Goal: Task Accomplishment & Management: Manage account settings

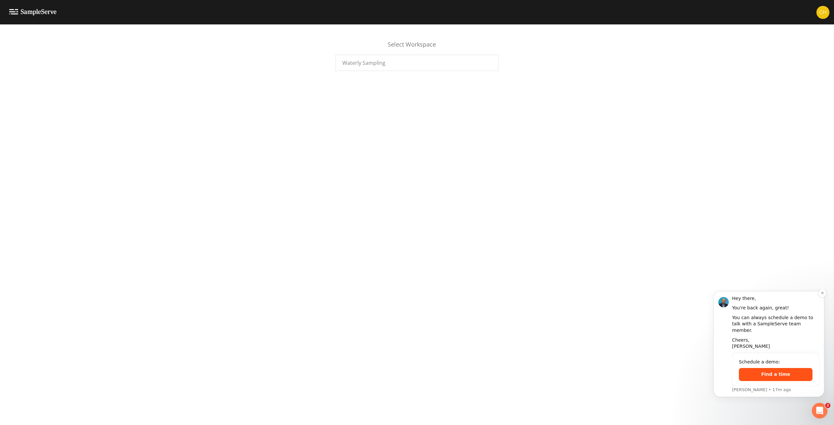
click at [778, 376] on button "Find a time" at bounding box center [775, 374] width 74 height 13
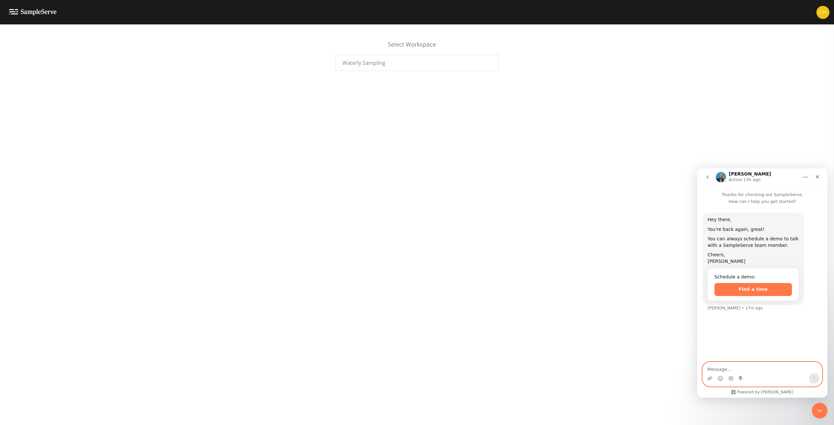
click at [732, 367] on textarea "Message…" at bounding box center [761, 367] width 119 height 11
type textarea "Hi there. This is Chris Sosnowski trying out the in-app support widget. Wonderi…"
type textarea "Are you a bot or a human?"
paste textarea "Hi there. This is Chris Sosnowski trying out the in-app support widget. Wonderi…"
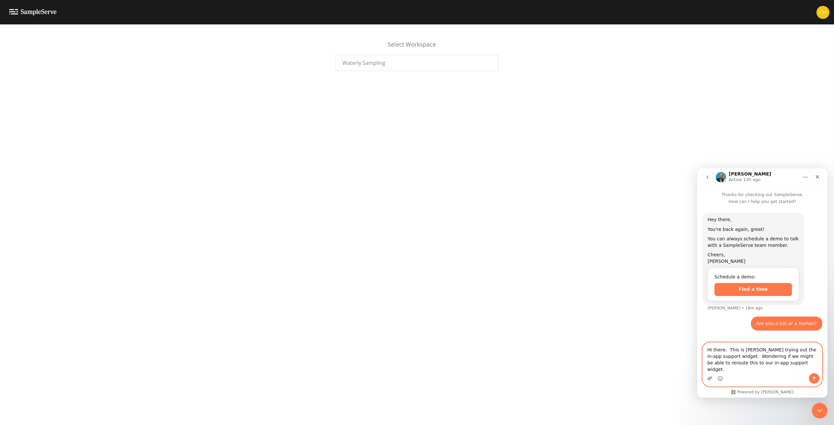
type textarea "Hi there. This is Chris Sosnowski trying out the in-app support widget. Wonderi…"
click at [708, 380] on icon "Upload attachment" at bounding box center [709, 378] width 5 height 4
click at [358, 63] on span "Waterly Sampling" at bounding box center [363, 63] width 43 height 8
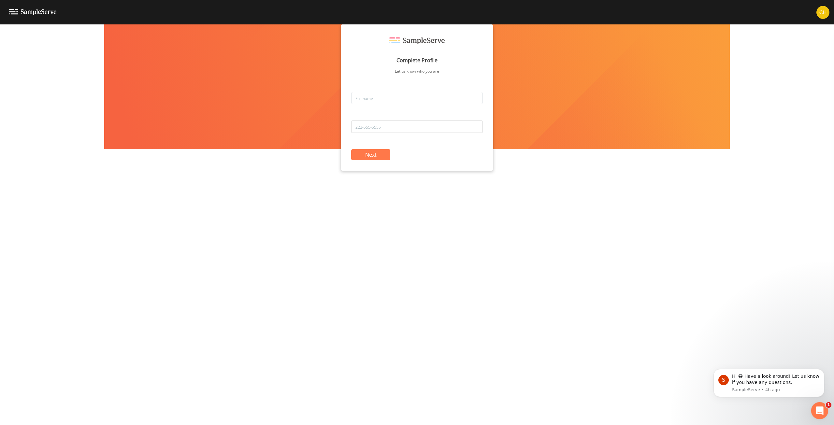
click at [819, 410] on icon "Open Intercom Messenger" at bounding box center [818, 409] width 11 height 11
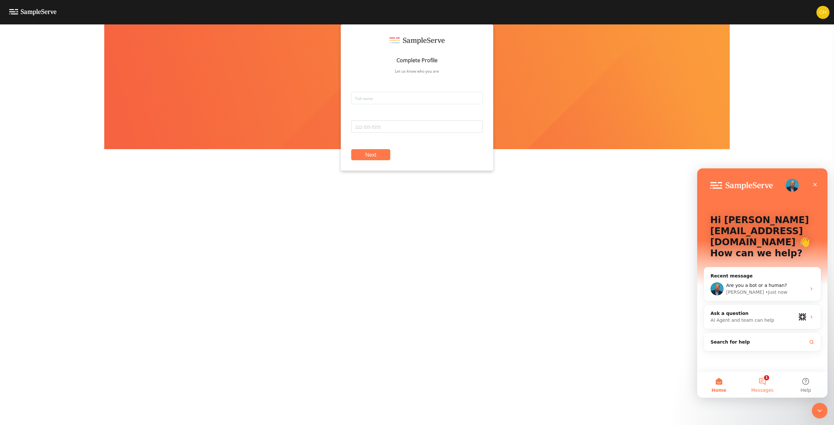
click at [762, 378] on button "1 Messages" at bounding box center [761, 385] width 43 height 26
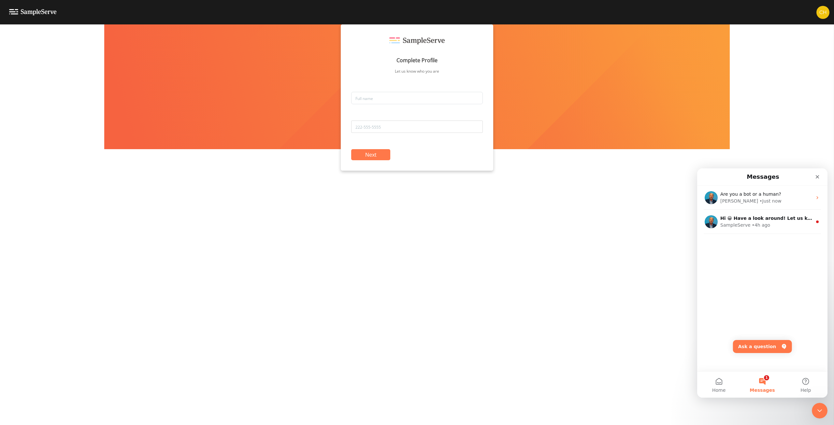
click at [763, 380] on button "1 Messages" at bounding box center [761, 385] width 43 height 26
click at [720, 381] on button "Home" at bounding box center [718, 385] width 43 height 26
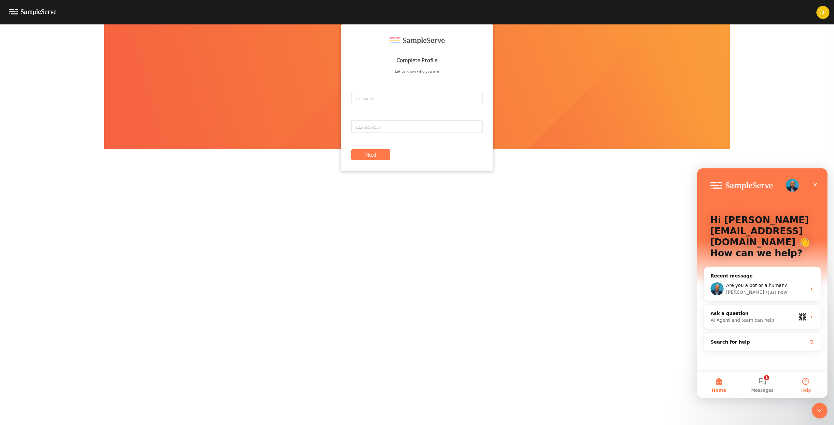
click at [814, 381] on button "Help" at bounding box center [805, 385] width 43 height 26
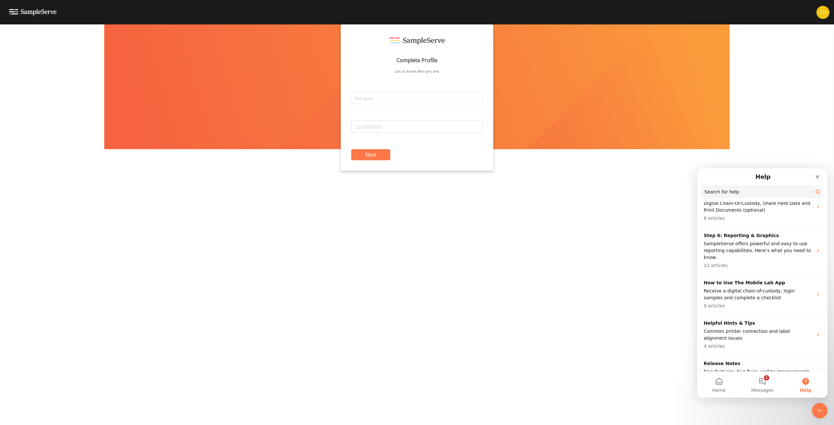
scroll to position [213, 0]
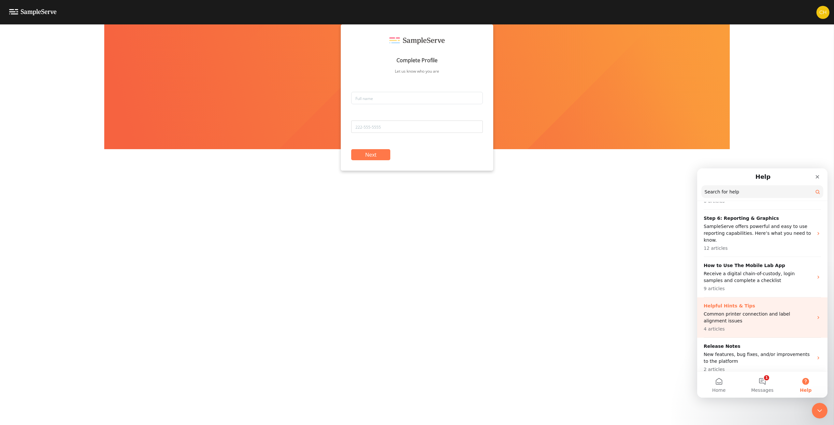
click at [761, 311] on p "Common printer connection and label alignment issues" at bounding box center [757, 318] width 109 height 14
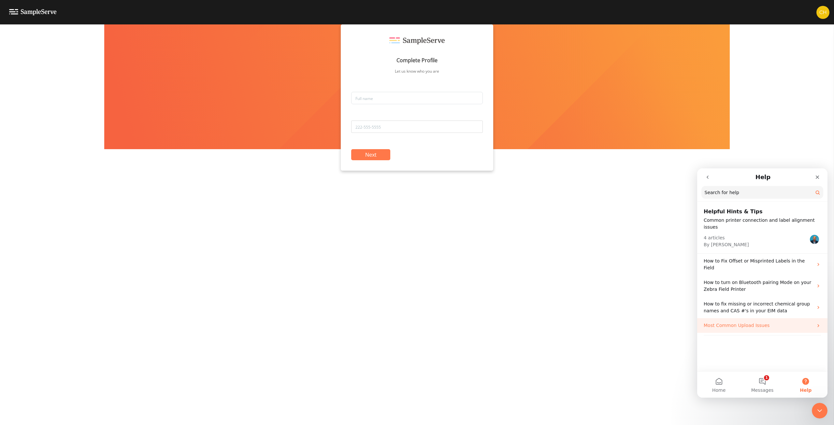
click at [758, 322] on p "Most Common Upload Issues" at bounding box center [757, 325] width 109 height 7
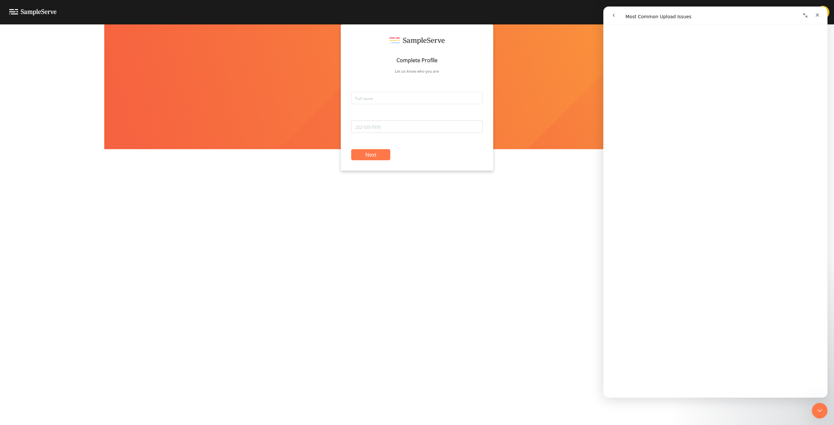
scroll to position [184, 0]
click at [724, 388] on link "Open in help center" at bounding box center [715, 387] width 52 height 5
click at [808, 16] on button "Collapse window" at bounding box center [805, 15] width 12 height 12
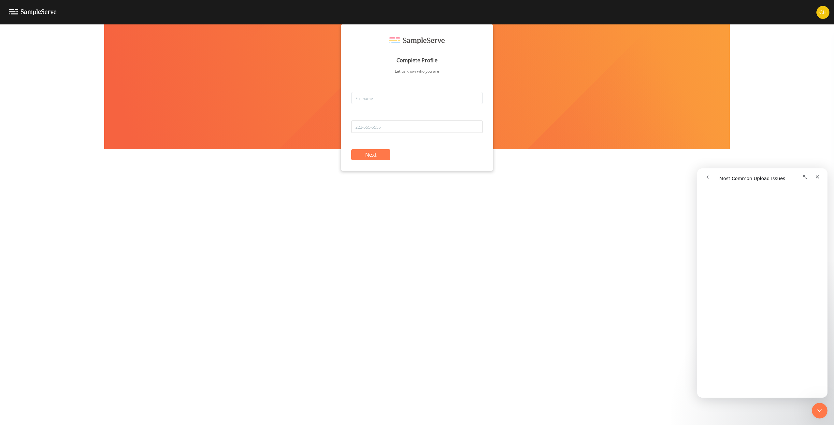
scroll to position [183, 0]
click at [817, 177] on icon "Close" at bounding box center [817, 177] width 4 height 4
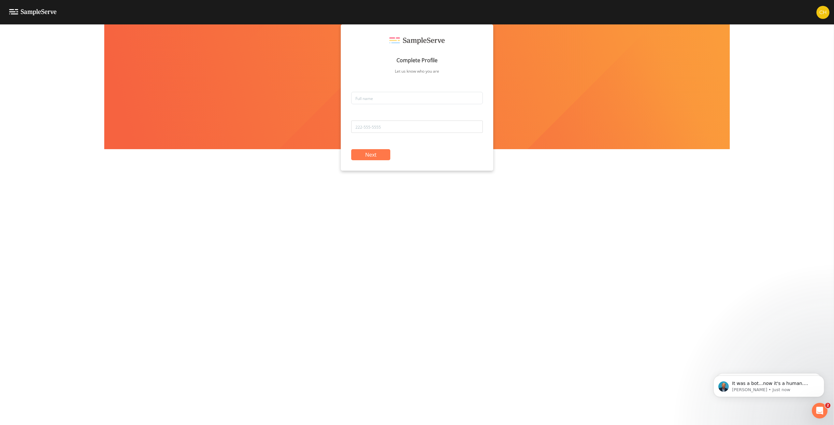
scroll to position [0, 0]
click at [745, 387] on p "[PERSON_NAME] • Just now" at bounding box center [774, 390] width 84 height 6
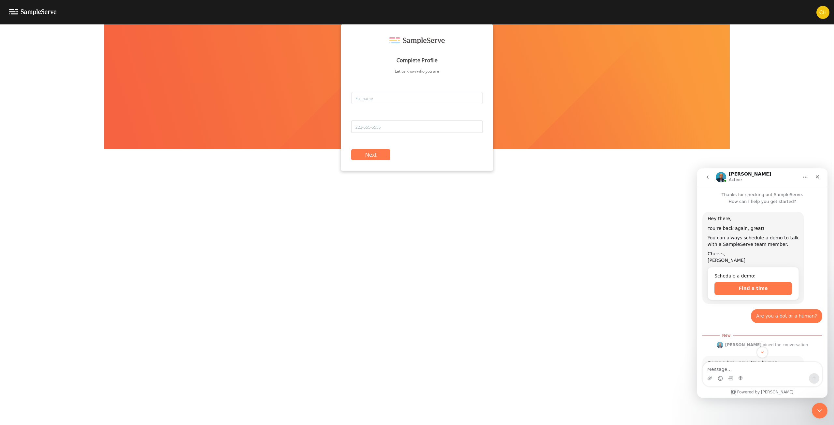
scroll to position [21, 0]
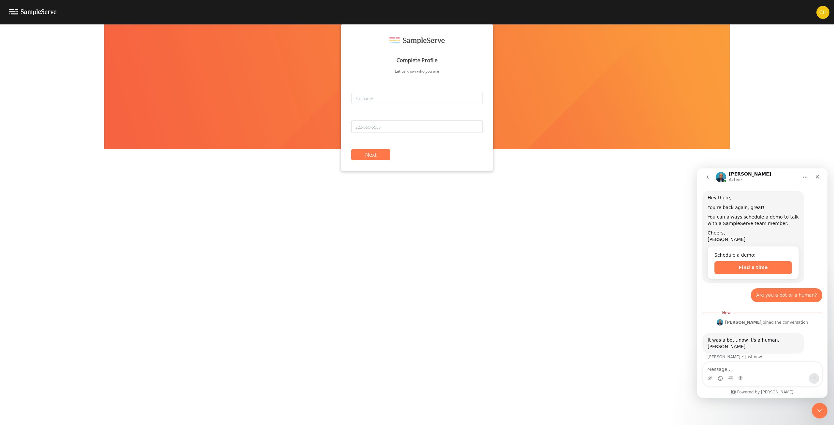
click at [746, 368] on textarea "Message…" at bounding box center [761, 367] width 119 height 11
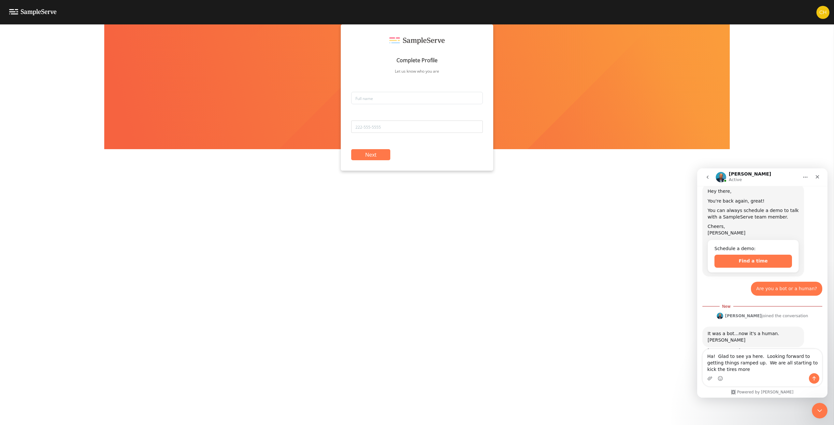
scroll to position [34, 0]
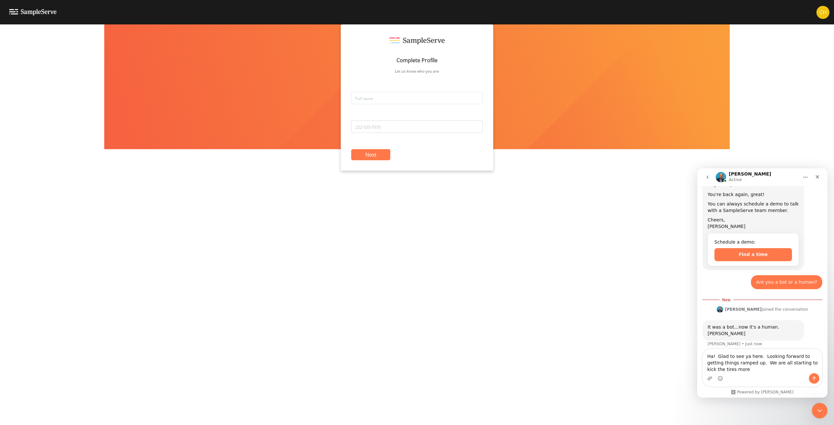
type textarea "Ha! Glad to see ya here. Looking forward to getting things ramped up. We are al…"
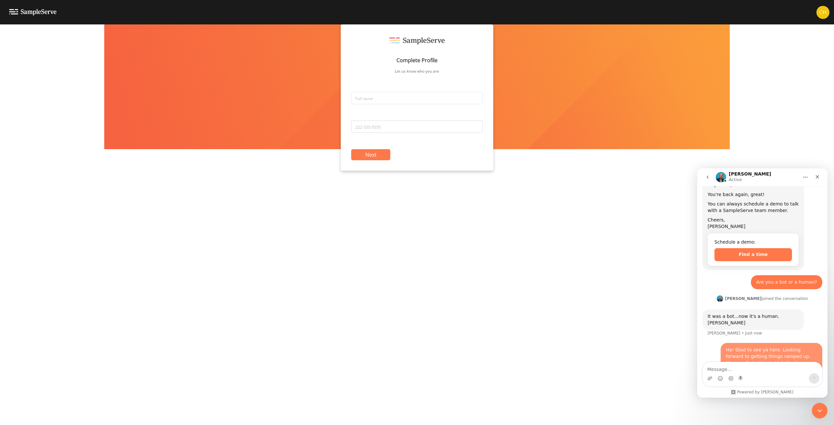
scroll to position [42, 0]
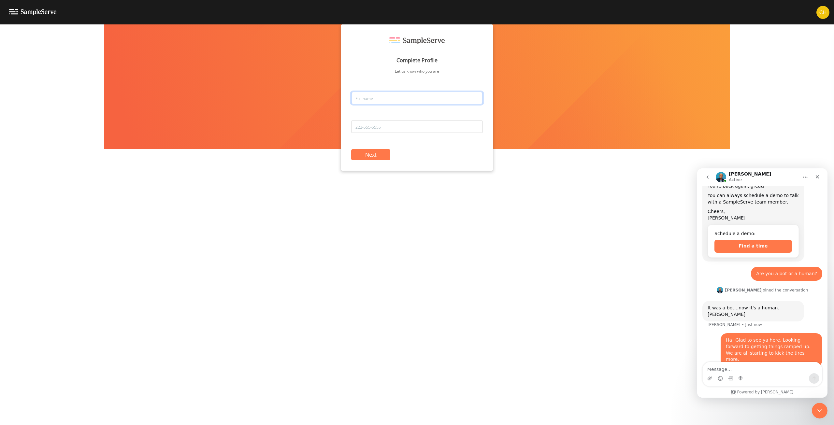
click at [428, 100] on input "text" at bounding box center [417, 98] width 132 height 12
type input "[PERSON_NAME]"
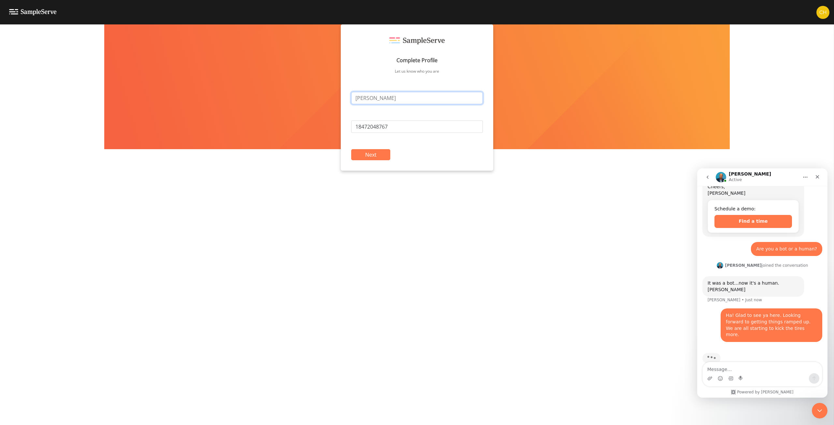
scroll to position [67, 0]
drag, startPoint x: 357, startPoint y: 127, endPoint x: 346, endPoint y: 125, distance: 11.2
click at [346, 125] on div "Complete Profile Let us know who you are [PERSON_NAME] 18472048767 Next" at bounding box center [417, 97] width 152 height 146
type input "[PHONE_NUMBER]"
click at [375, 159] on button "Next" at bounding box center [370, 154] width 39 height 11
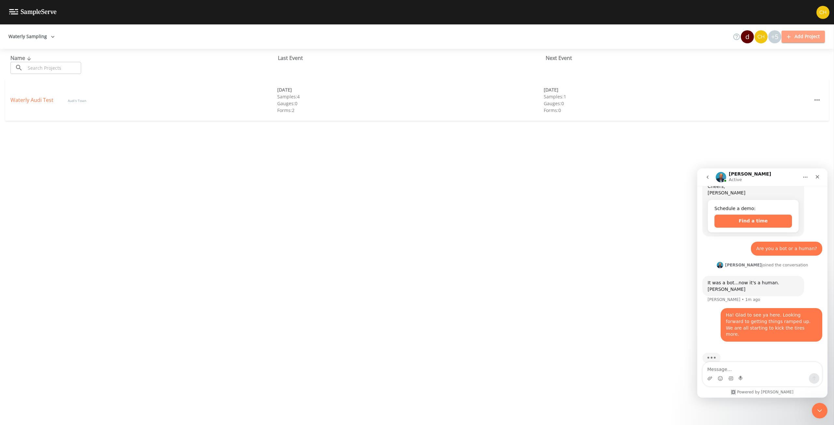
click at [800, 35] on button "Add Project" at bounding box center [802, 37] width 43 height 12
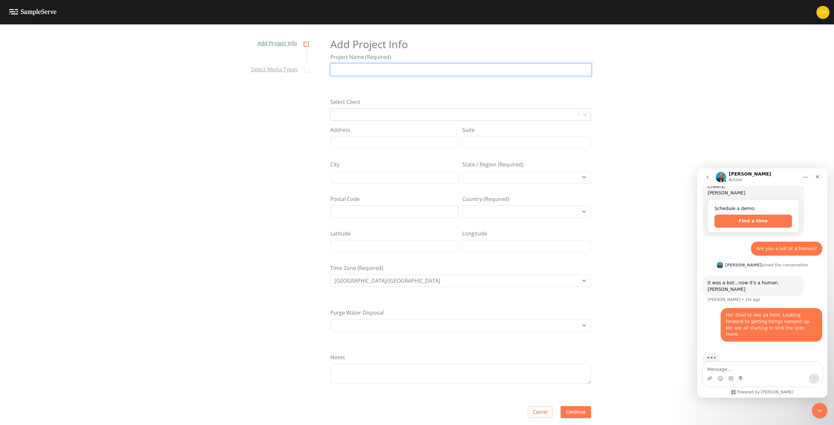
click at [368, 69] on input "Project Name (Required)" at bounding box center [460, 69] width 261 height 12
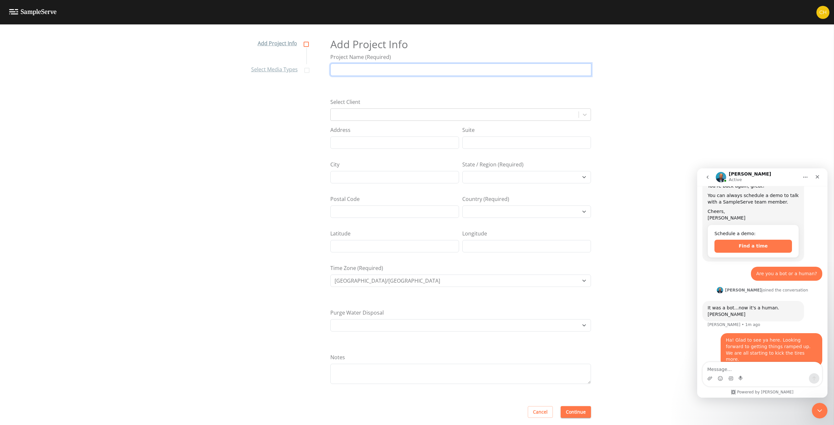
scroll to position [67, 0]
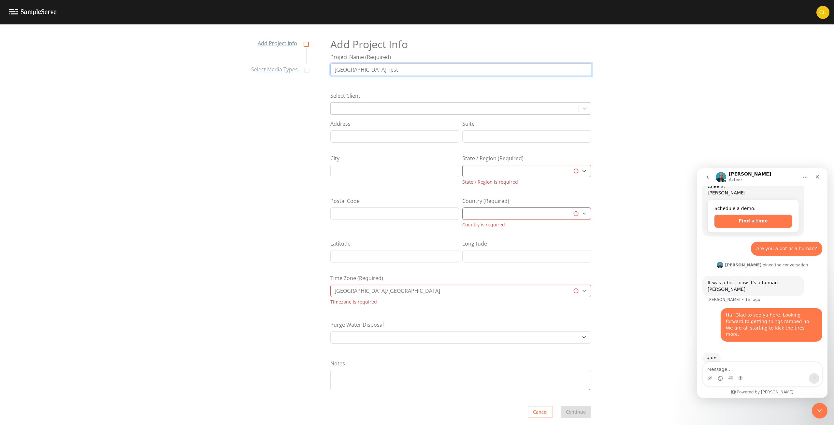
type input "[GEOGRAPHIC_DATA] Test"
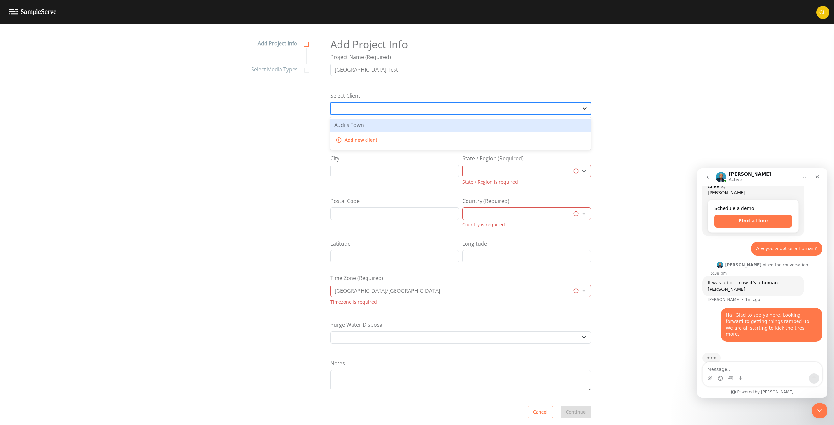
click at [582, 109] on icon at bounding box center [584, 108] width 4 height 2
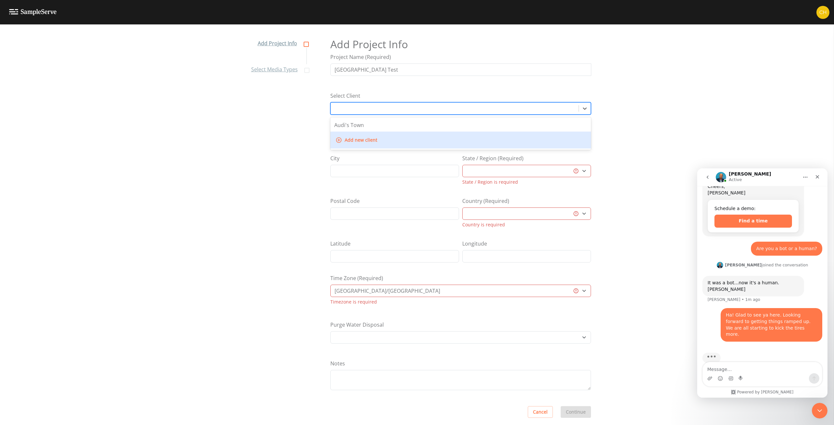
click at [357, 135] on button "Add new client" at bounding box center [357, 140] width 46 height 12
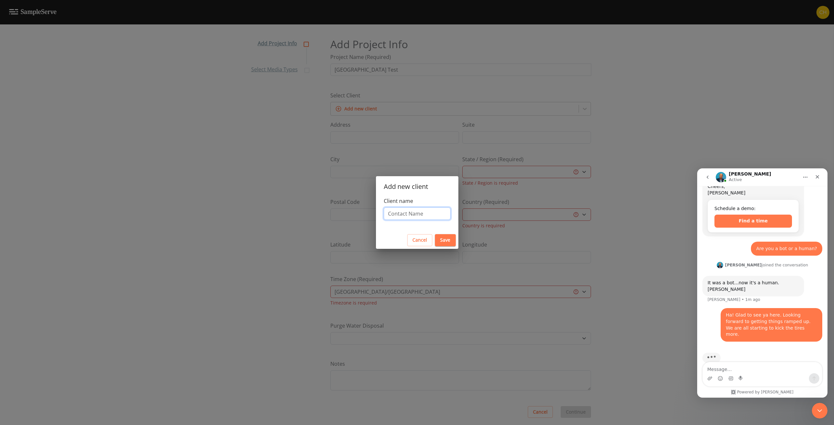
click at [418, 214] on input "Client name" at bounding box center [417, 213] width 67 height 12
type input "[PERSON_NAME]"
drag, startPoint x: 428, startPoint y: 214, endPoint x: 355, endPoint y: 210, distance: 73.7
click at [355, 210] on div "Add new client Client name [PERSON_NAME] Cancel Save" at bounding box center [417, 212] width 834 height 425
type input "NPPWD"
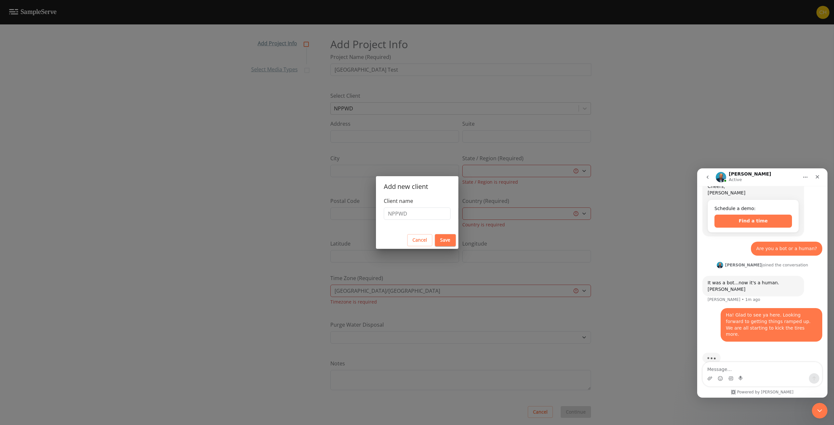
click at [445, 239] on button "Save" at bounding box center [445, 240] width 21 height 12
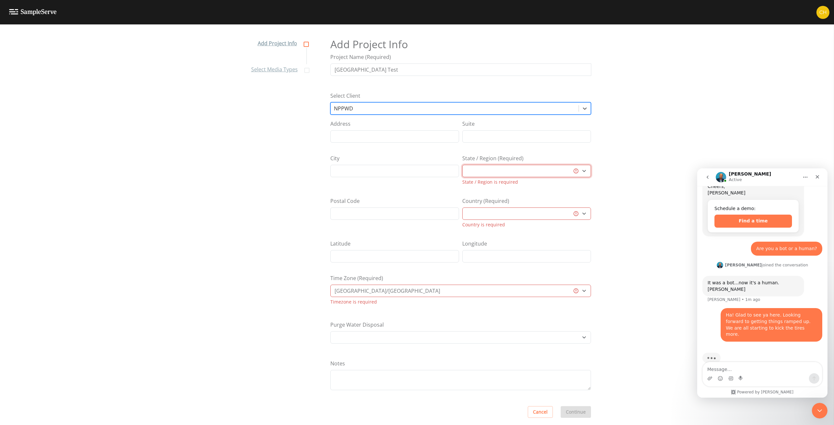
click at [474, 169] on select "[GEOGRAPHIC_DATA] [GEOGRAPHIC_DATA] [GEOGRAPHIC_DATA] [GEOGRAPHIC_DATA] [GEOGRA…" at bounding box center [526, 171] width 129 height 12
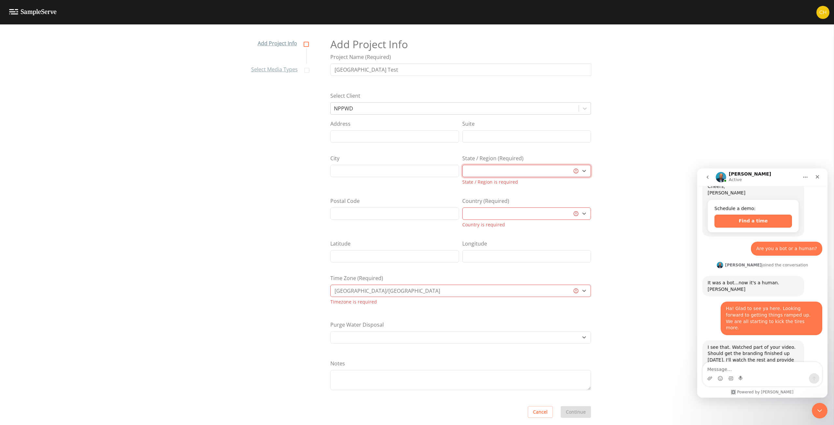
scroll to position [81, 0]
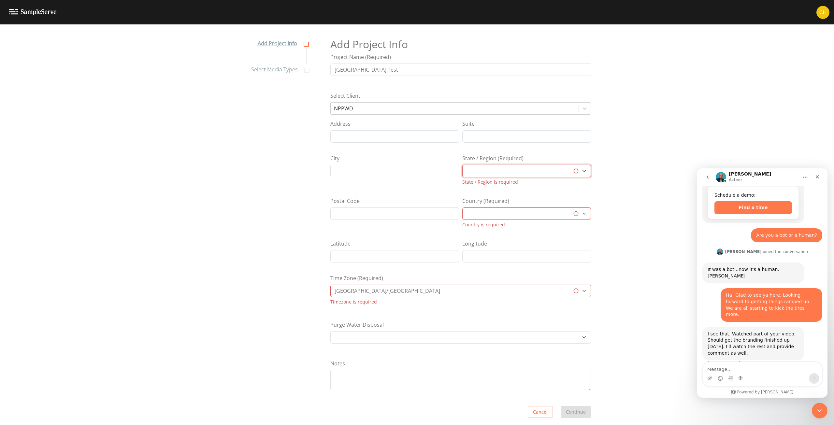
select select "16fae6fe-b0ab-481a-821a-f9de2feffef7"
click at [462, 169] on select "[GEOGRAPHIC_DATA] [GEOGRAPHIC_DATA] [GEOGRAPHIC_DATA] [GEOGRAPHIC_DATA] [GEOGRA…" at bounding box center [526, 171] width 129 height 12
select select "[GEOGRAPHIC_DATA]"
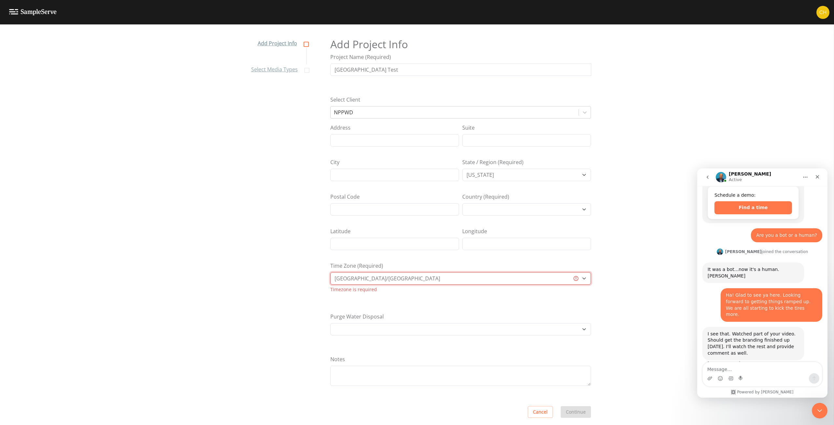
click at [441, 279] on select "[GEOGRAPHIC_DATA]/[GEOGRAPHIC_DATA] [GEOGRAPHIC_DATA]/[GEOGRAPHIC_DATA] [GEOGRA…" at bounding box center [460, 278] width 260 height 12
click at [406, 313] on div "Purge Water Disposal Other Place in container Pour on ground" at bounding box center [460, 331] width 260 height 37
click at [363, 280] on select "[GEOGRAPHIC_DATA]/[GEOGRAPHIC_DATA] [GEOGRAPHIC_DATA]/[GEOGRAPHIC_DATA] [GEOGRA…" at bounding box center [460, 280] width 260 height 12
select select "US/Central"
click at [330, 274] on select "[GEOGRAPHIC_DATA]/[GEOGRAPHIC_DATA] [GEOGRAPHIC_DATA]/[GEOGRAPHIC_DATA] [GEOGRA…" at bounding box center [460, 280] width 260 height 12
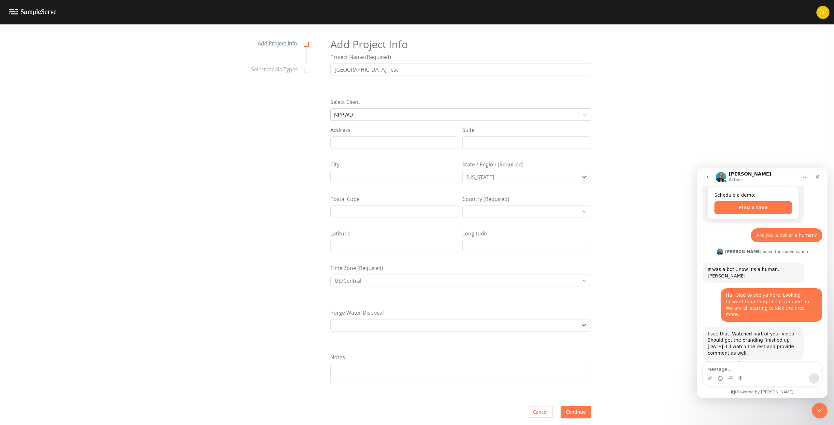
click at [282, 292] on nav "Add Project Info Select Media Types" at bounding box center [278, 230] width 71 height 400
click at [372, 322] on select "Other Place in container Pour on ground" at bounding box center [460, 325] width 260 height 12
drag, startPoint x: 372, startPoint y: 322, endPoint x: 372, endPoint y: 326, distance: 3.6
click at [372, 322] on select "Other Place in container Pour on ground" at bounding box center [460, 325] width 260 height 12
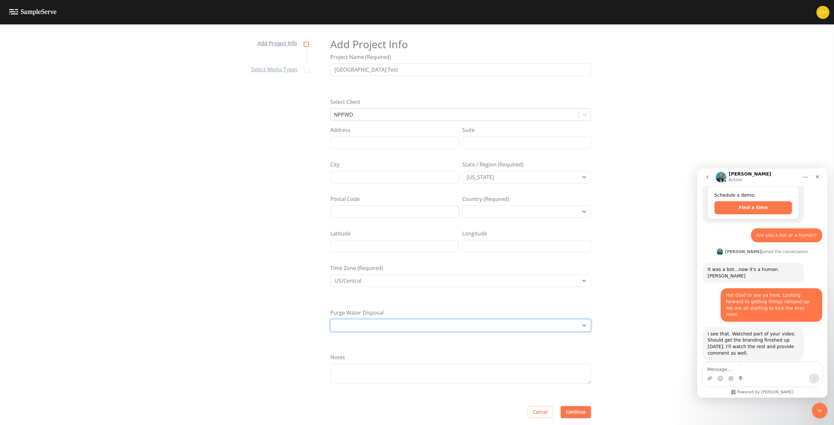
select select "Pour on ground"
click at [330, 319] on select "Other Place in container Pour on ground" at bounding box center [460, 325] width 260 height 12
click at [379, 373] on textarea "Notes" at bounding box center [460, 374] width 260 height 20
click at [576, 412] on button "Continue" at bounding box center [575, 412] width 30 height 12
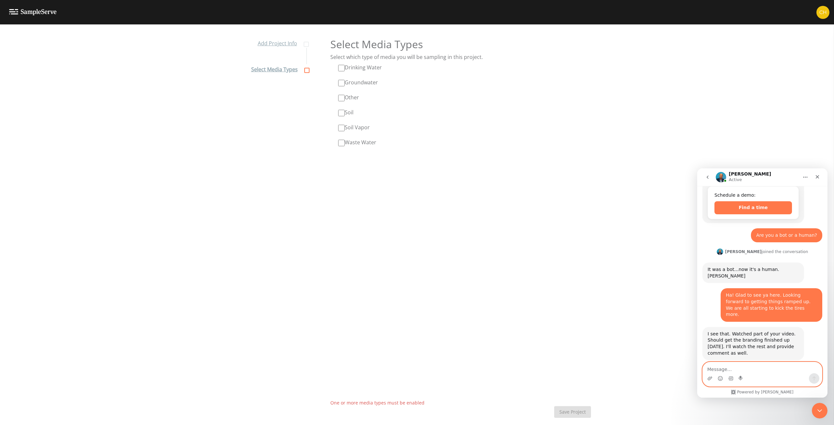
click at [736, 372] on textarea "Message…" at bounding box center [761, 367] width 119 height 11
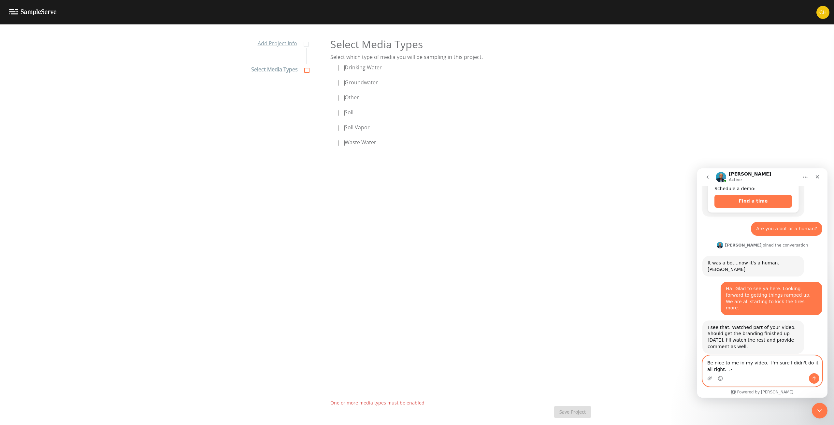
type textarea "Be nice to me in my video. I'm sure I didn't do it all right. :-)"
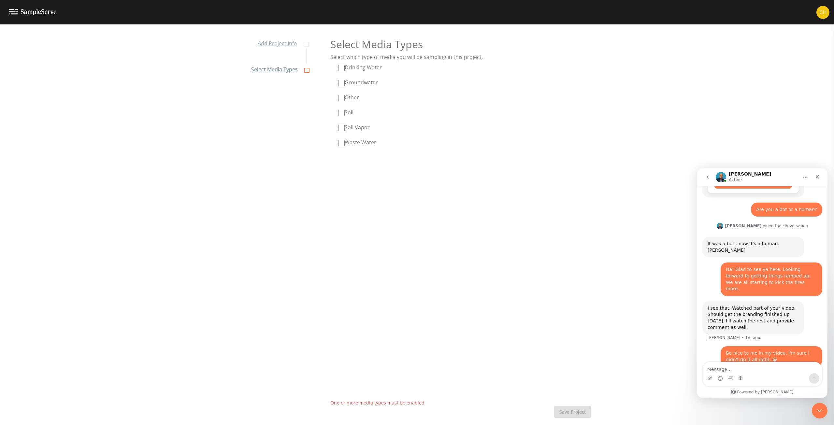
click at [340, 69] on input "Drinking Water" at bounding box center [341, 68] width 7 height 7
checkbox input "true"
click at [340, 83] on input "Groundwater" at bounding box center [341, 83] width 7 height 7
click at [339, 83] on input "Groundwater" at bounding box center [341, 83] width 7 height 7
checkbox input "false"
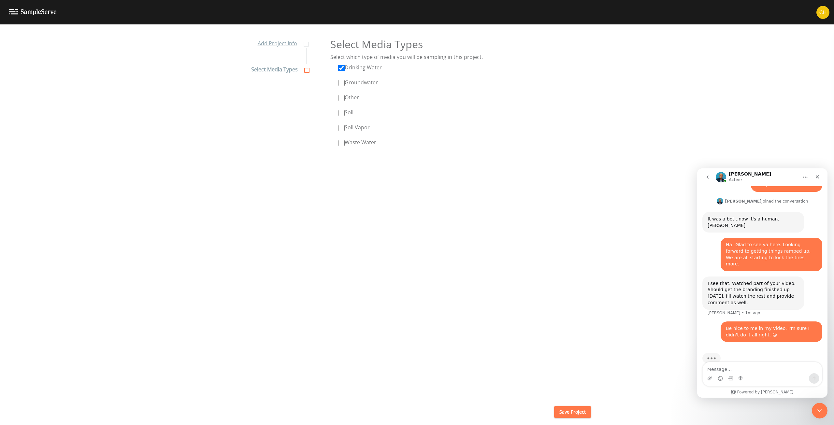
scroll to position [132, 0]
click at [569, 410] on button "Save Project" at bounding box center [572, 412] width 37 height 12
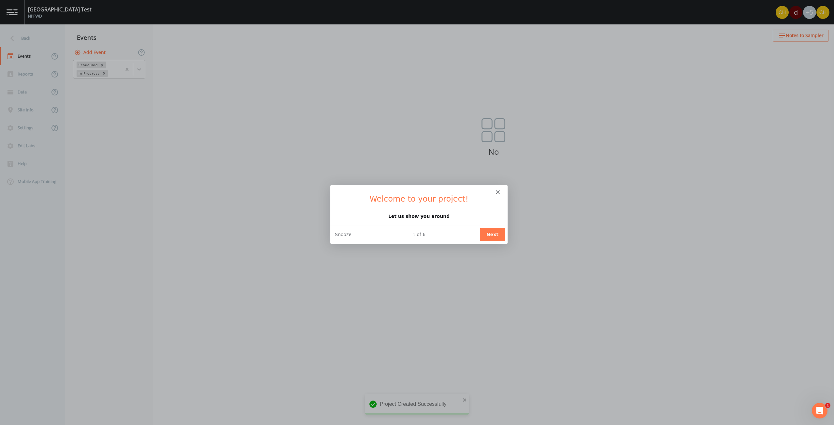
click at [493, 234] on button "Next" at bounding box center [491, 234] width 25 height 13
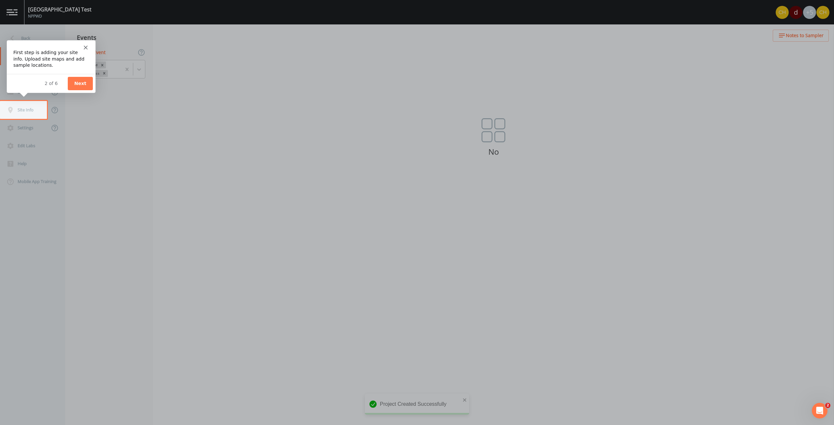
scroll to position [126, 0]
click at [80, 78] on button "Next" at bounding box center [79, 83] width 25 height 13
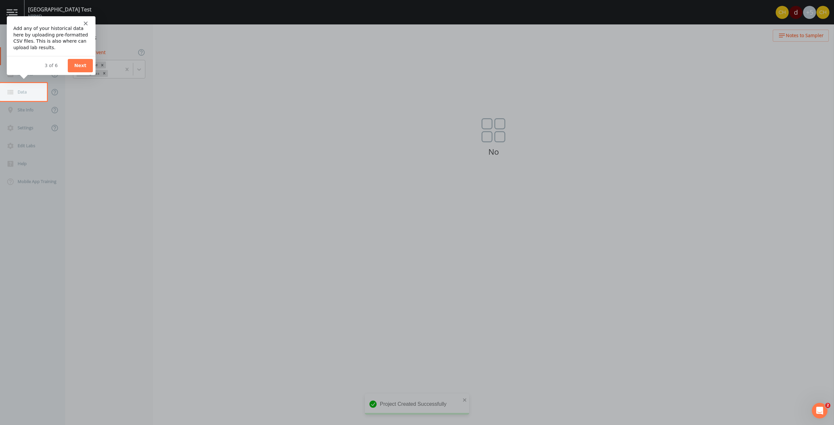
scroll to position [0, 0]
click at [82, 64] on button "Next" at bounding box center [79, 64] width 25 height 13
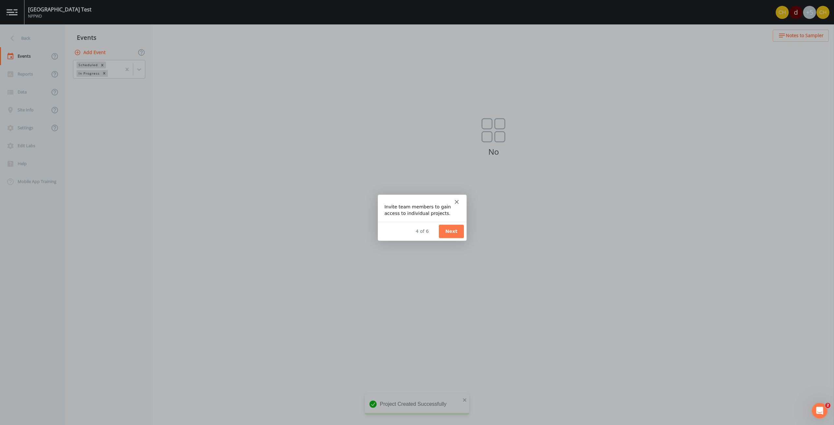
click at [451, 231] on button "Next" at bounding box center [450, 230] width 25 height 13
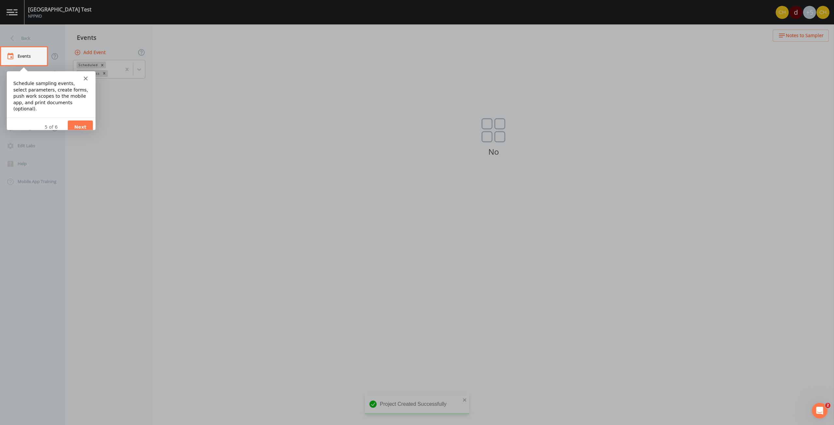
click at [83, 120] on button "Next" at bounding box center [79, 126] width 25 height 13
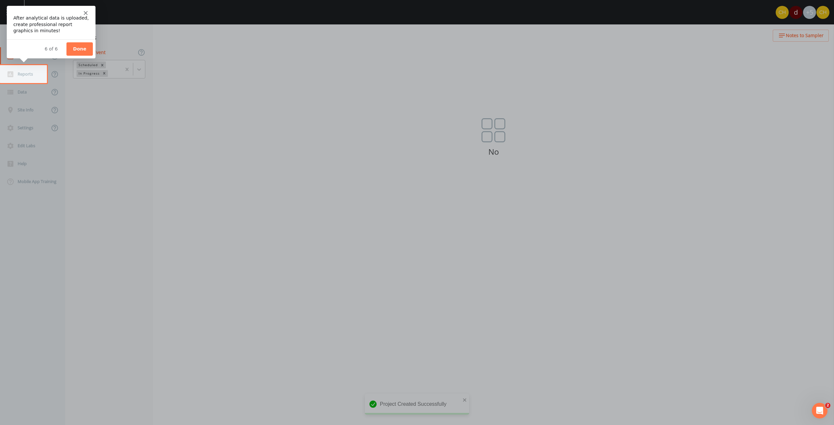
click at [80, 47] on button "Done" at bounding box center [79, 48] width 26 height 13
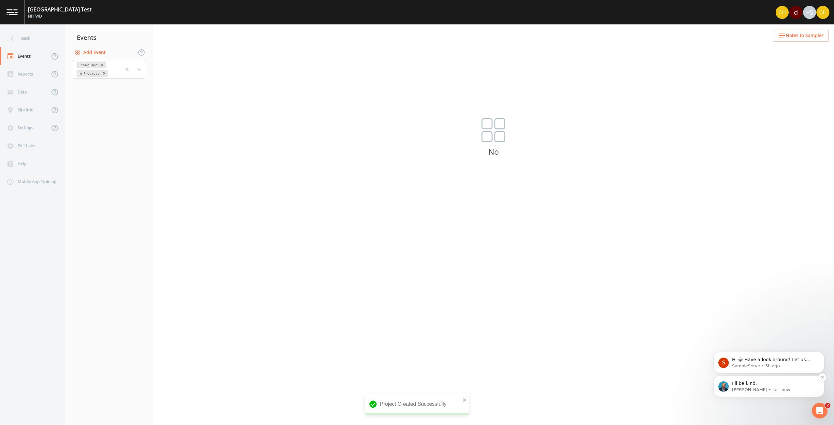
click at [740, 390] on p "[PERSON_NAME] • Just now" at bounding box center [774, 390] width 84 height 6
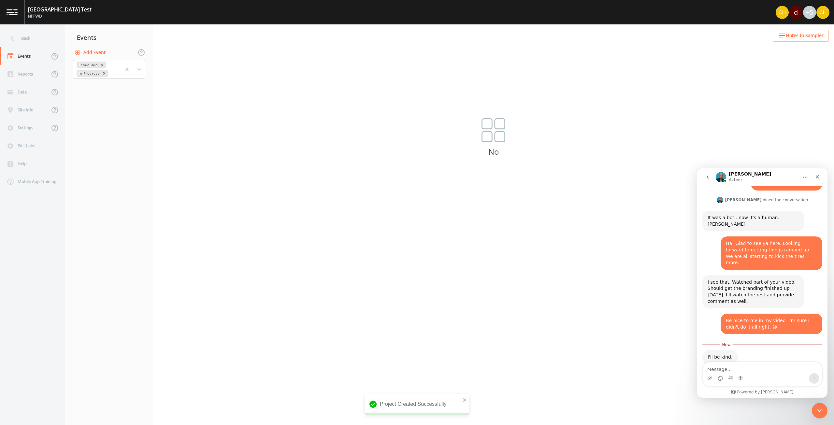
scroll to position [137, 0]
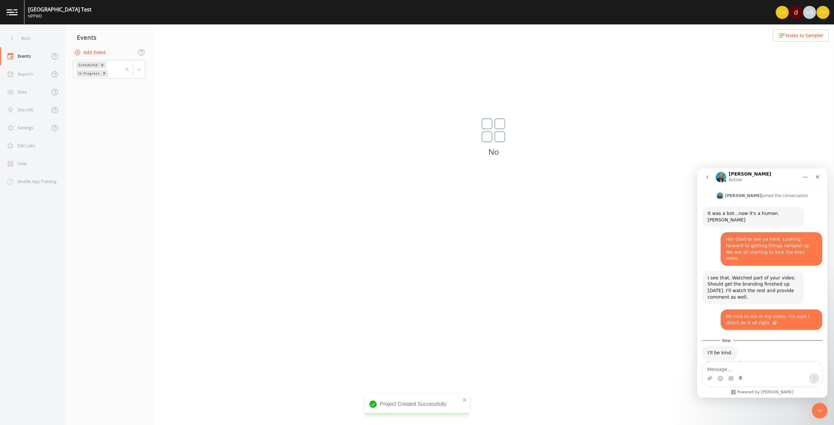
click at [717, 350] on div "I'll be kind." at bounding box center [719, 353] width 25 height 7
click at [717, 378] on div "Intercom messenger" at bounding box center [761, 378] width 119 height 10
click at [720, 378] on icon "Emoji picker" at bounding box center [719, 378] width 5 height 5
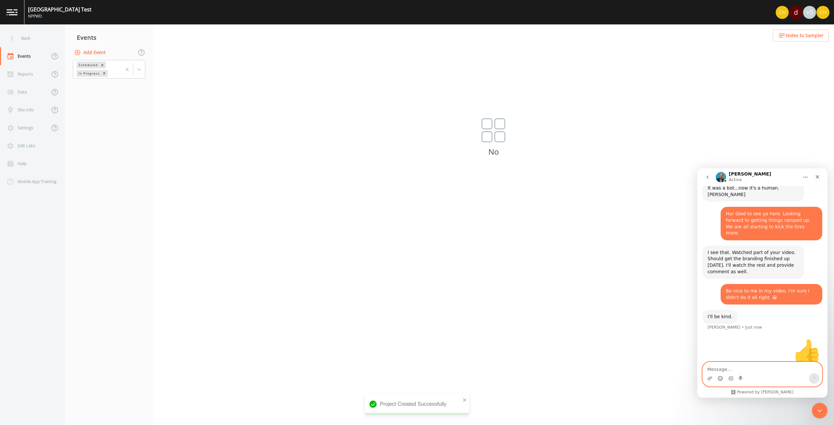
scroll to position [162, 0]
click at [717, 369] on textarea "Message…" at bounding box center [761, 367] width 119 height 11
type textarea "But still be honest, eh?"
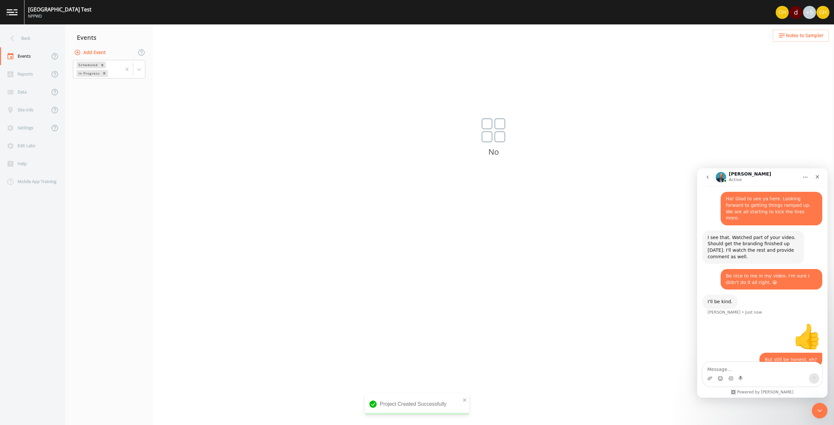
click at [86, 52] on button "Add Event" at bounding box center [90, 53] width 35 height 12
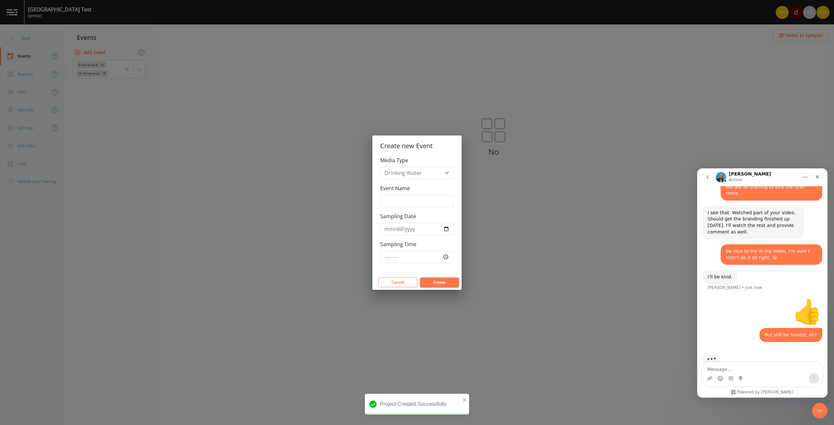
scroll to position [202, 0]
click at [406, 175] on select "Drinking Water" at bounding box center [417, 173] width 74 height 12
click at [407, 201] on input "Event Name" at bounding box center [417, 201] width 74 height 12
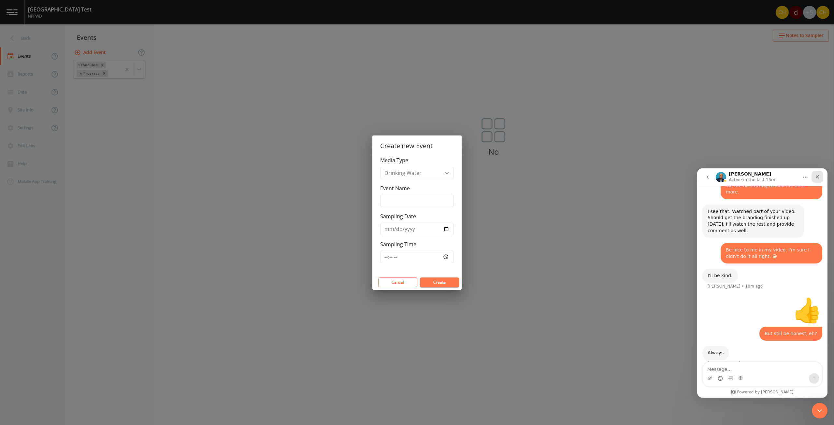
click at [818, 174] on div "Close" at bounding box center [817, 177] width 12 height 12
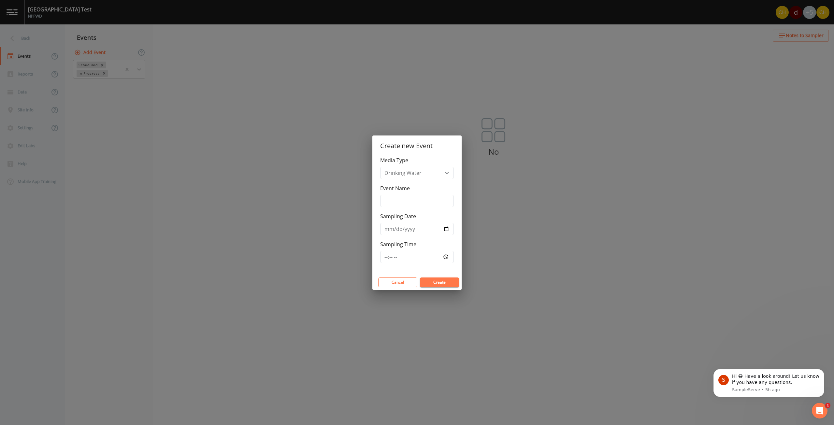
scroll to position [0, 0]
click at [416, 229] on input "Sampling Date" at bounding box center [417, 229] width 74 height 12
click at [449, 227] on input "Sampling Date" at bounding box center [417, 229] width 74 height 12
type input "[DATE]"
click at [403, 199] on input "Event Name" at bounding box center [417, 201] width 74 height 12
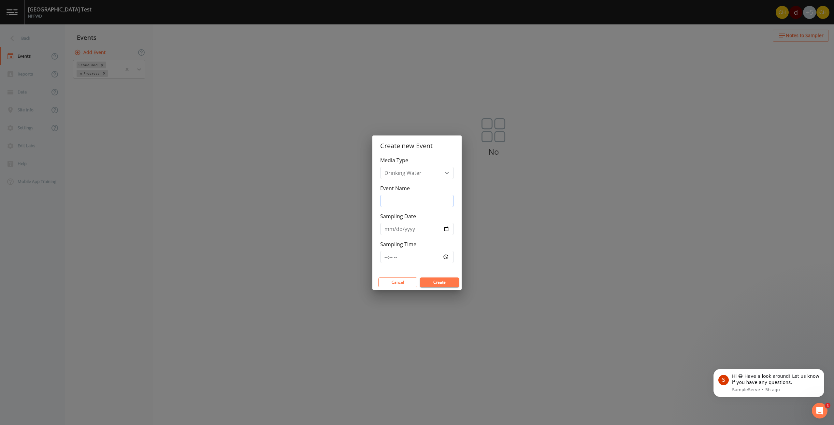
paste input "STAGE2 DBPR SUPART V"
type input "STAGE2 DBPR SUPART V"
click at [442, 281] on button "Create" at bounding box center [439, 282] width 39 height 10
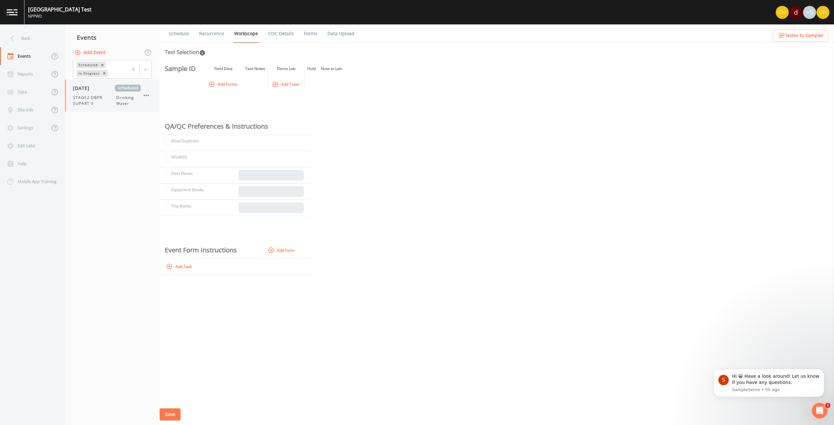
click at [108, 100] on span "STAGE2 DBPR SUPART V" at bounding box center [94, 101] width 43 height 12
click at [211, 34] on link "Recurrence" at bounding box center [211, 33] width 27 height 18
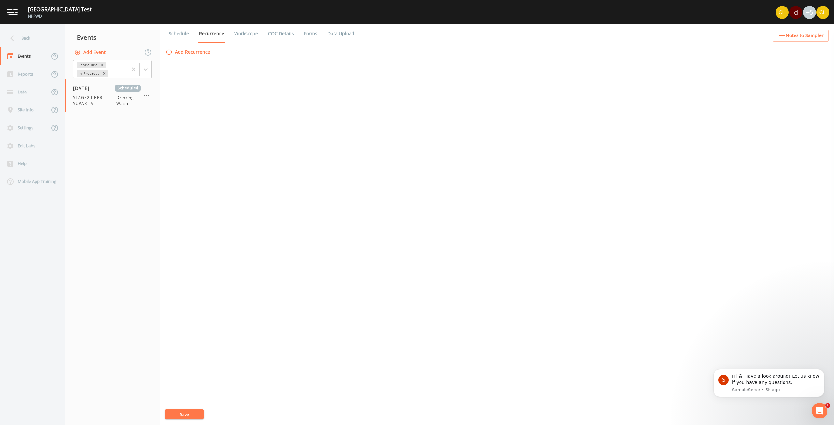
click at [194, 51] on button "Add Recurrence" at bounding box center [188, 52] width 48 height 12
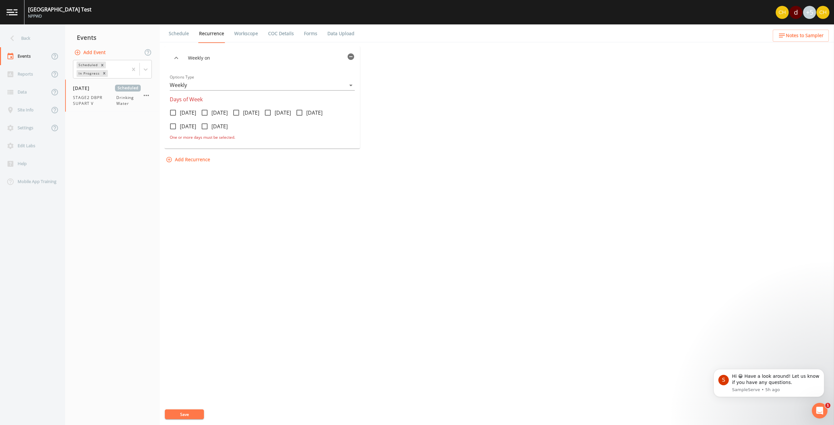
click at [188, 85] on body "[GEOGRAPHIC_DATA] Test NPPWD d +5 Back Events Reports Data Site Info Settings E…" at bounding box center [417, 212] width 834 height 425
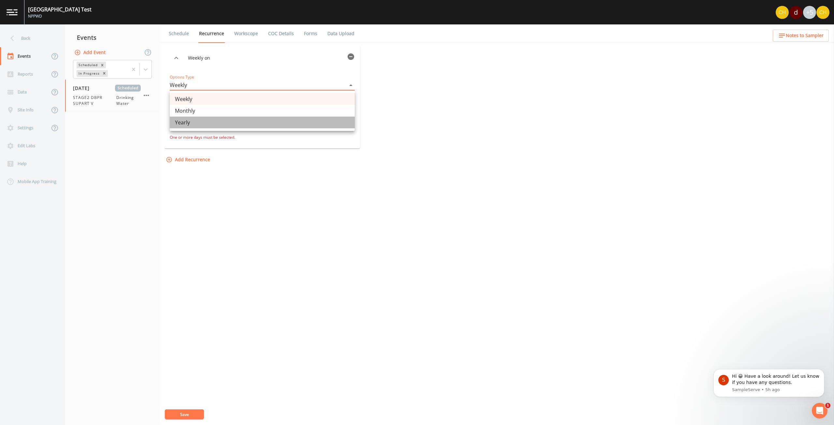
click at [189, 123] on li "Yearly" at bounding box center [262, 123] width 185 height 12
type input "YEARLY"
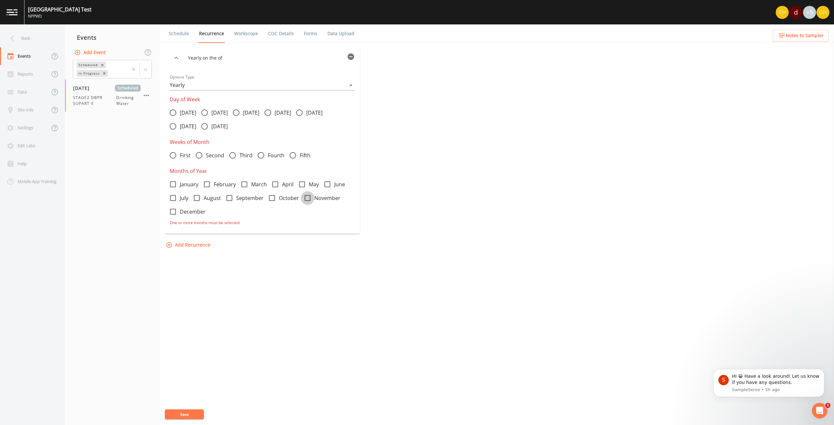
click at [305, 197] on input "November" at bounding box center [304, 194] width 7 height 7
checkbox input "true"
click at [174, 156] on icon at bounding box center [173, 155] width 8 height 8
click at [173, 155] on input "First" at bounding box center [169, 151] width 7 height 7
radio input "true"
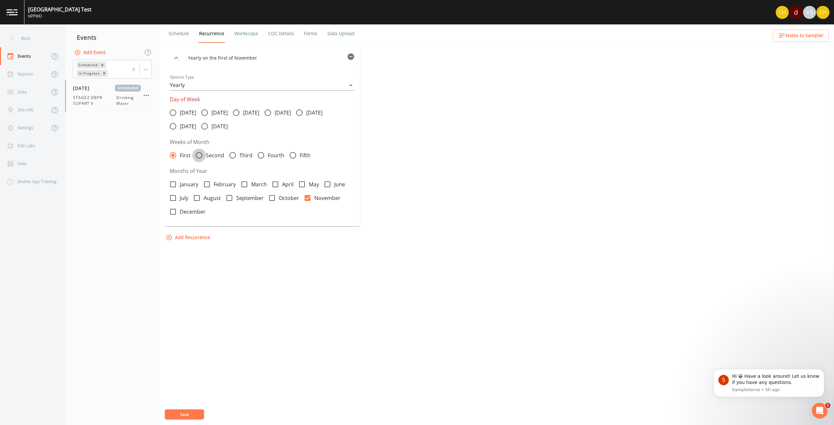
click at [198, 156] on icon at bounding box center [199, 155] width 8 height 8
click at [198, 155] on input "Second" at bounding box center [195, 151] width 7 height 7
radio input "true"
click at [175, 155] on icon at bounding box center [173, 155] width 8 height 8
click at [173, 155] on input "First" at bounding box center [169, 151] width 7 height 7
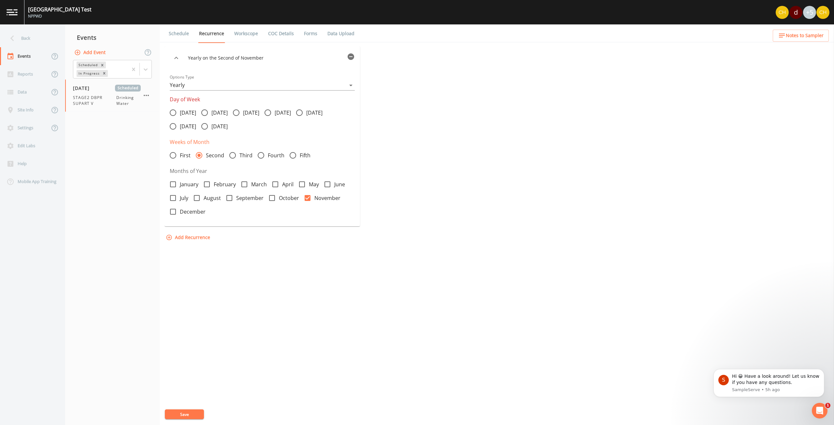
radio input "true"
radio input "false"
click at [174, 111] on icon at bounding box center [173, 113] width 8 height 8
click at [173, 111] on input "[DATE]" at bounding box center [169, 109] width 7 height 7
radio input "true"
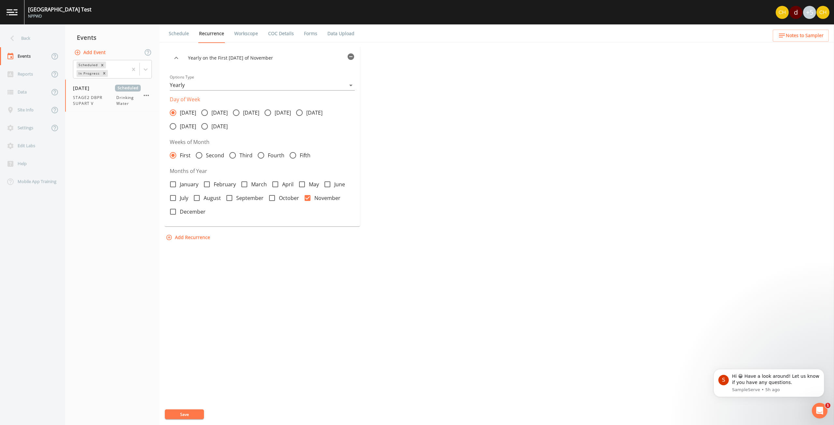
click at [182, 413] on button "Save" at bounding box center [184, 414] width 39 height 10
click at [248, 34] on link "Workscope" at bounding box center [246, 33] width 26 height 18
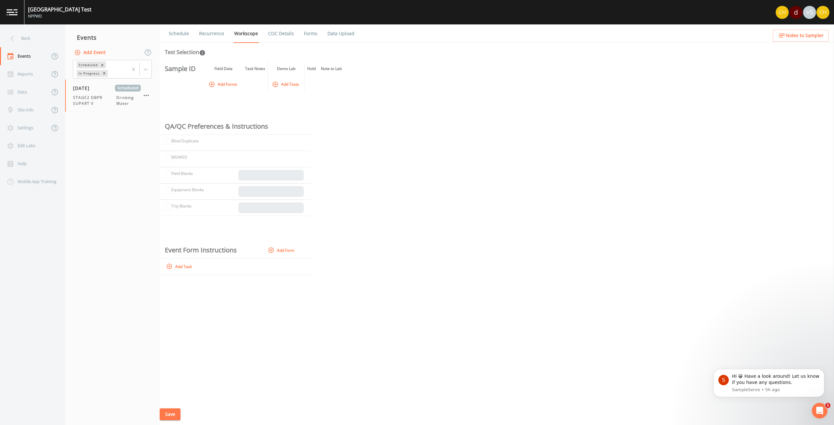
click at [278, 34] on link "COC Details" at bounding box center [281, 33] width 28 height 18
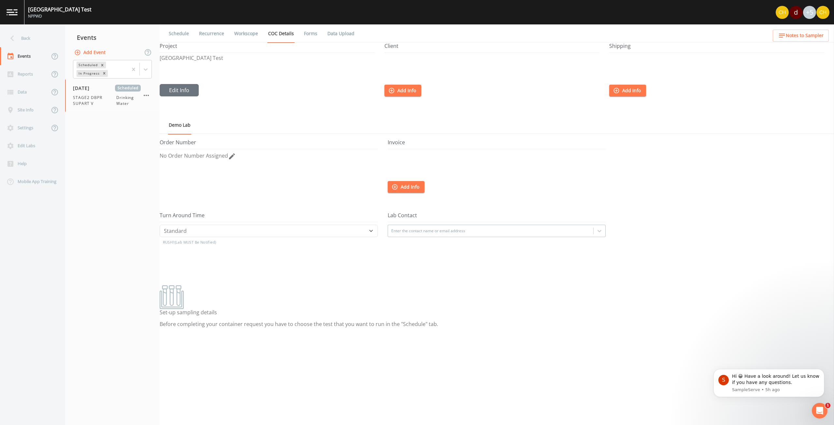
click at [306, 33] on link "Forms" at bounding box center [310, 33] width 15 height 18
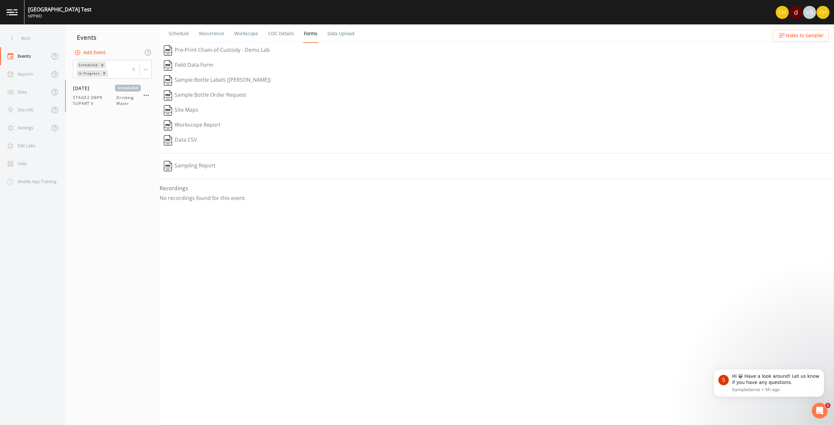
click at [208, 50] on button "Pre-Print Chain-of-Custody - Demo Lab" at bounding box center [217, 50] width 114 height 15
click at [23, 72] on div "Reports" at bounding box center [24, 74] width 49 height 18
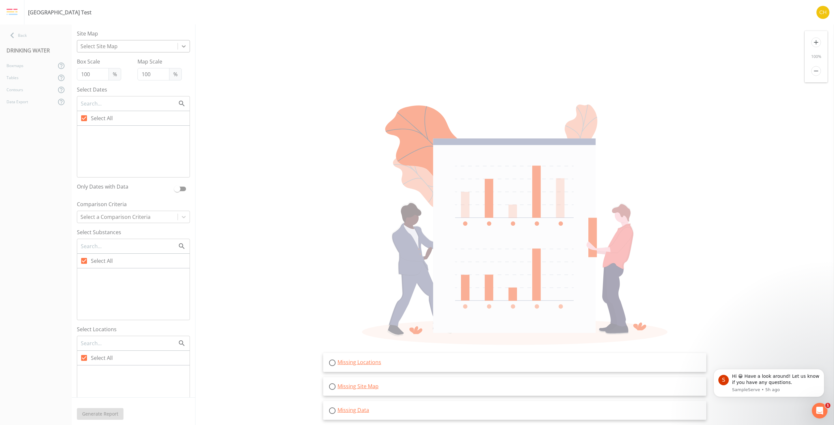
click at [180, 45] on icon at bounding box center [183, 46] width 7 height 7
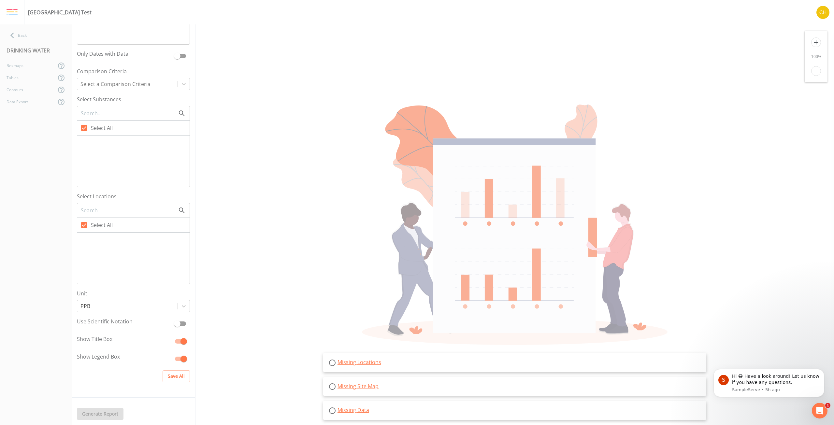
scroll to position [133, 0]
click at [14, 35] on icon at bounding box center [12, 35] width 11 height 11
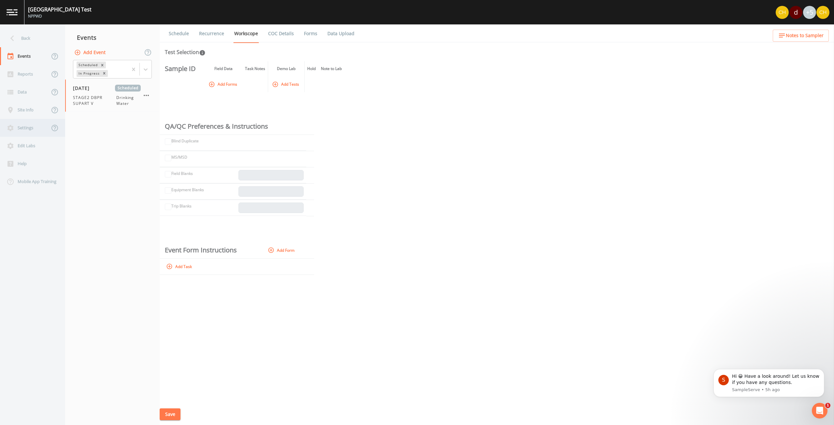
click at [33, 126] on div "Settings" at bounding box center [24, 128] width 49 height 18
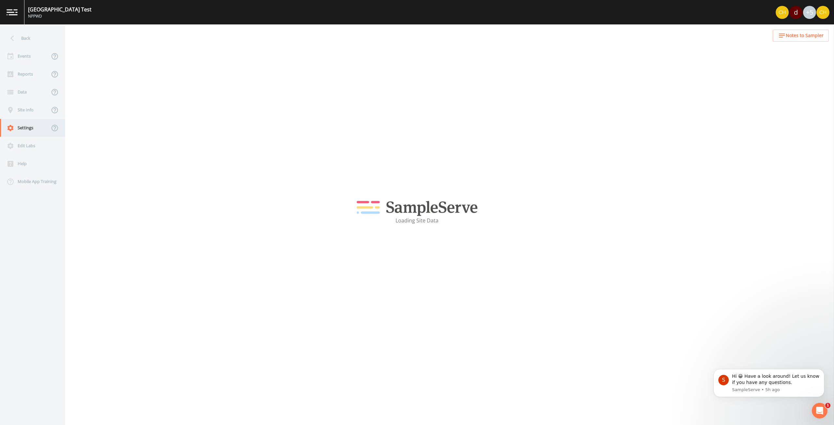
select select "16fae6fe-b0ab-481a-821a-f9de2feffef7"
select select "[GEOGRAPHIC_DATA]"
select select "US/Central"
select select "Pour on ground"
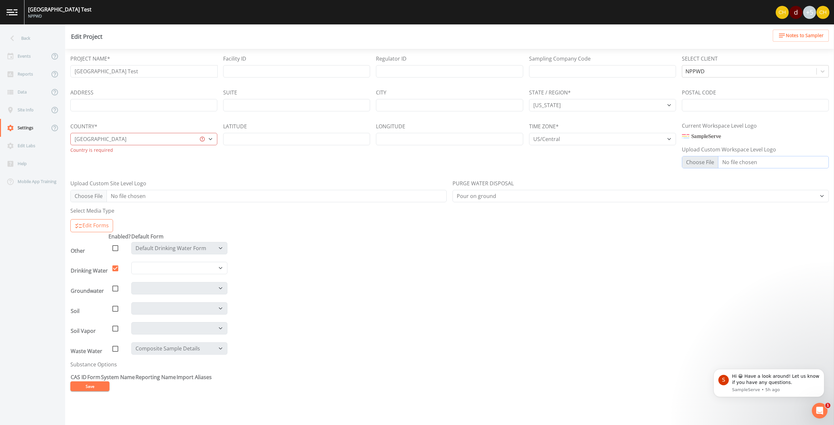
click at [692, 161] on input "Upload Custom Site Level Logo" at bounding box center [754, 162] width 147 height 12
type input "C:\fakepath\Full-color+black.png"
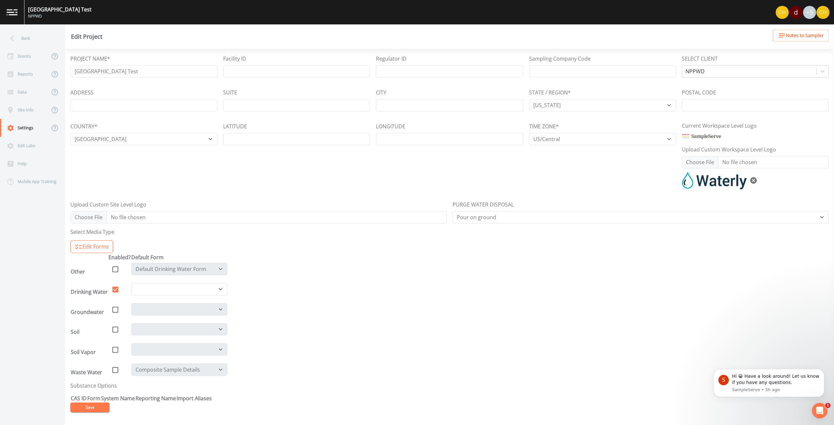
click at [93, 410] on button "Save" at bounding box center [89, 407] width 39 height 10
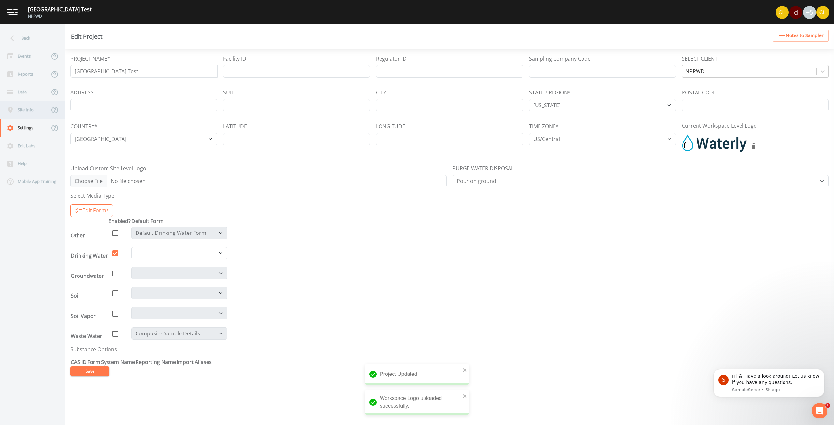
click at [27, 109] on div "Site Info" at bounding box center [24, 110] width 49 height 18
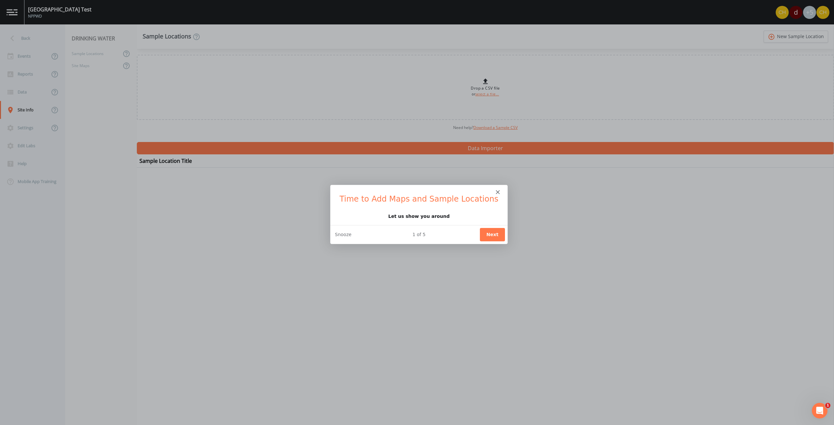
click at [494, 235] on button "Next" at bounding box center [491, 234] width 25 height 13
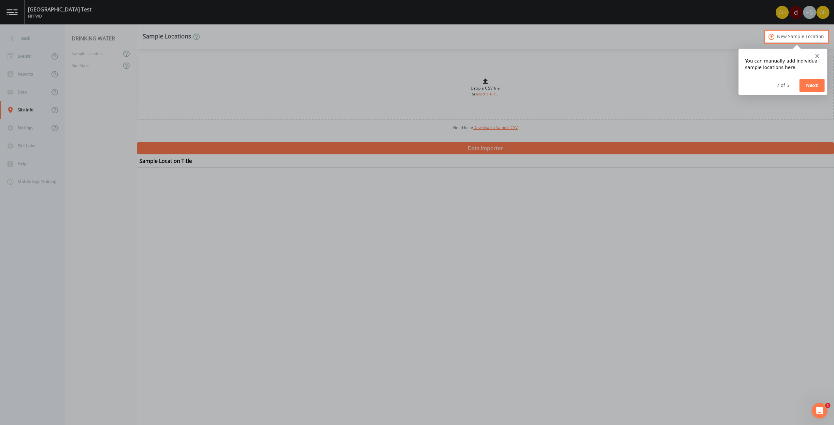
click at [809, 81] on button "Next" at bounding box center [811, 84] width 25 height 13
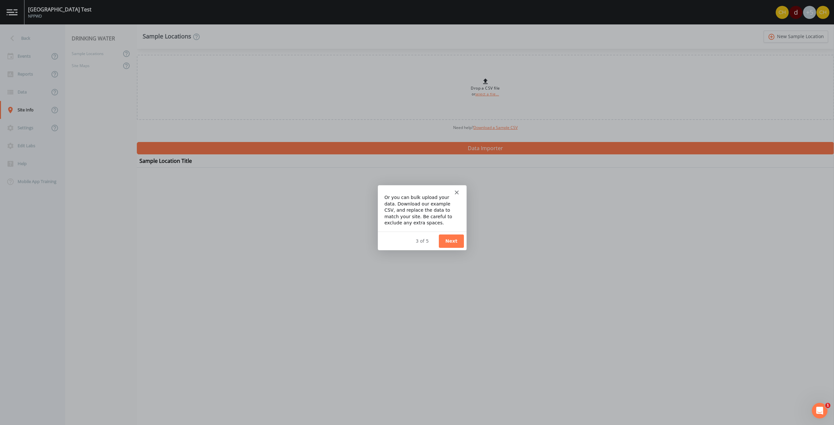
click at [449, 239] on button "Next" at bounding box center [450, 240] width 25 height 13
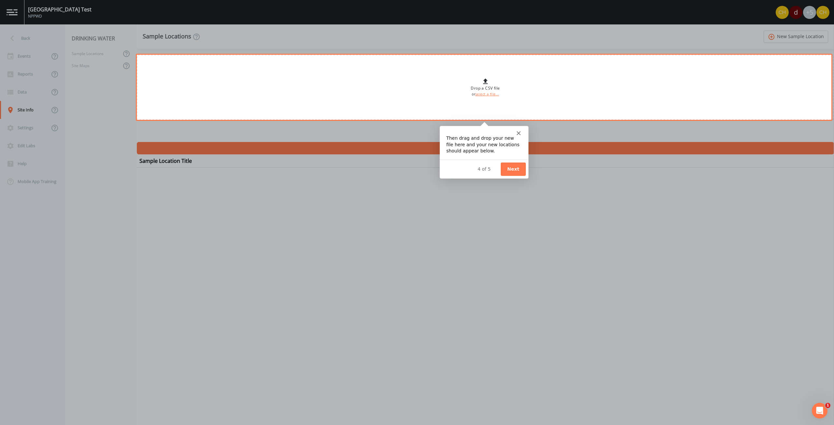
click at [514, 167] on button "Next" at bounding box center [512, 168] width 25 height 13
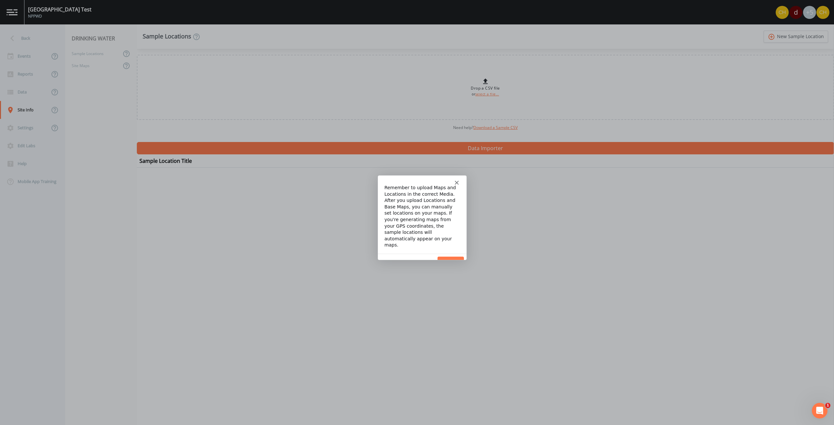
click at [449, 256] on button "Done" at bounding box center [450, 262] width 26 height 13
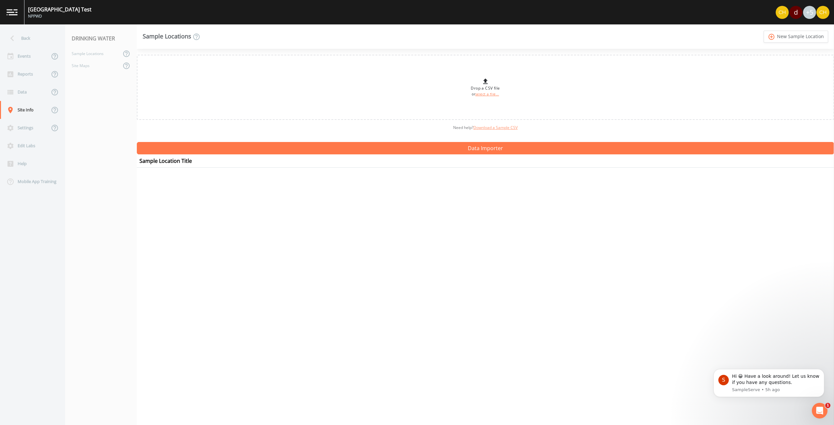
click at [496, 127] on link "Download a Sample CSV" at bounding box center [495, 128] width 44 height 6
drag, startPoint x: 117, startPoint y: 8, endPoint x: 29, endPoint y: 7, distance: 87.9
click at [29, 7] on div "[GEOGRAPHIC_DATA] Test NPPWD d +5" at bounding box center [417, 12] width 834 height 24
copy div "[GEOGRAPHIC_DATA] Test"
click at [36, 17] on div "NPPWD" at bounding box center [59, 16] width 63 height 6
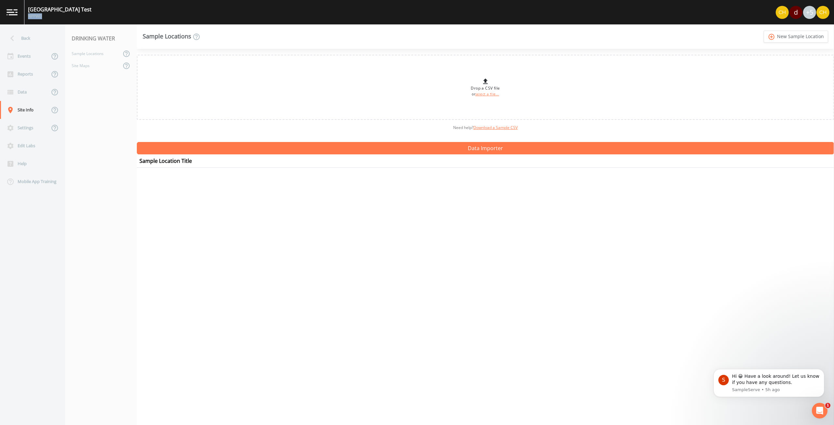
click at [36, 17] on div "NPPWD" at bounding box center [59, 16] width 63 height 6
copy div "NPPWD"
